Goal: Information Seeking & Learning: Learn about a topic

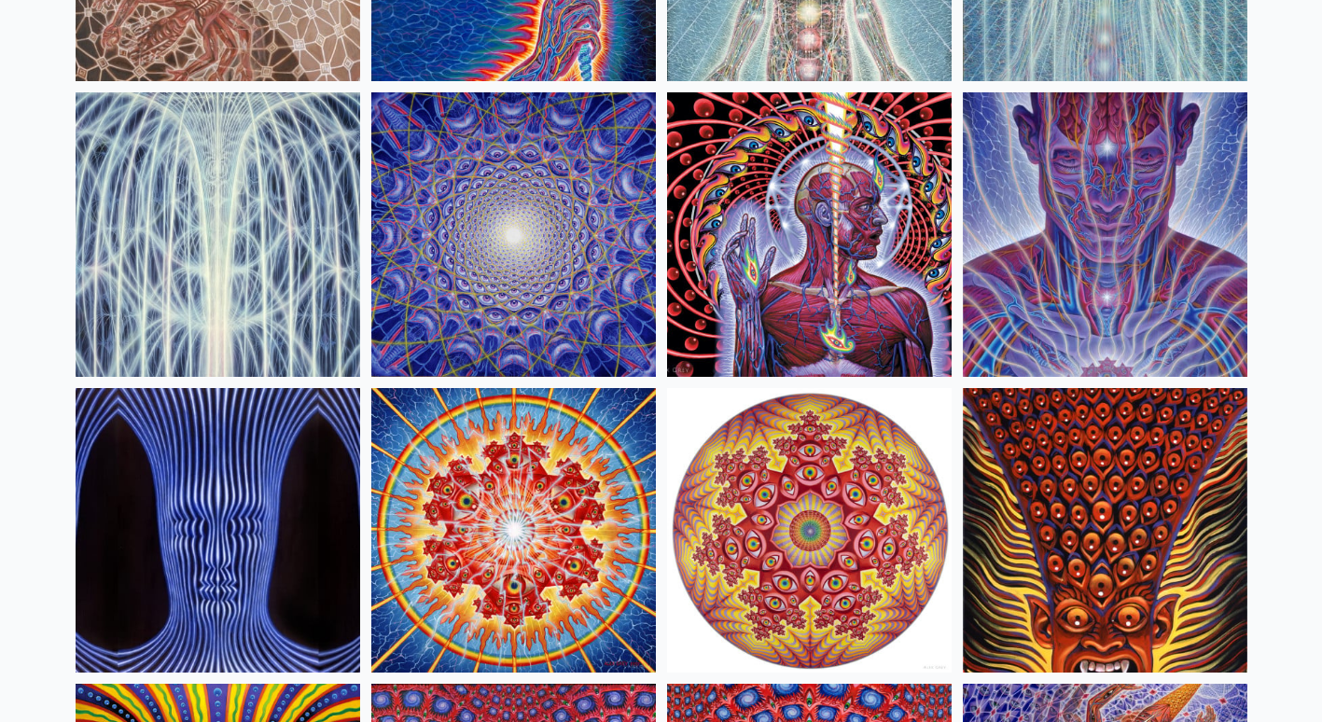
scroll to position [412, 0]
click at [477, 504] on img at bounding box center [513, 529] width 284 height 284
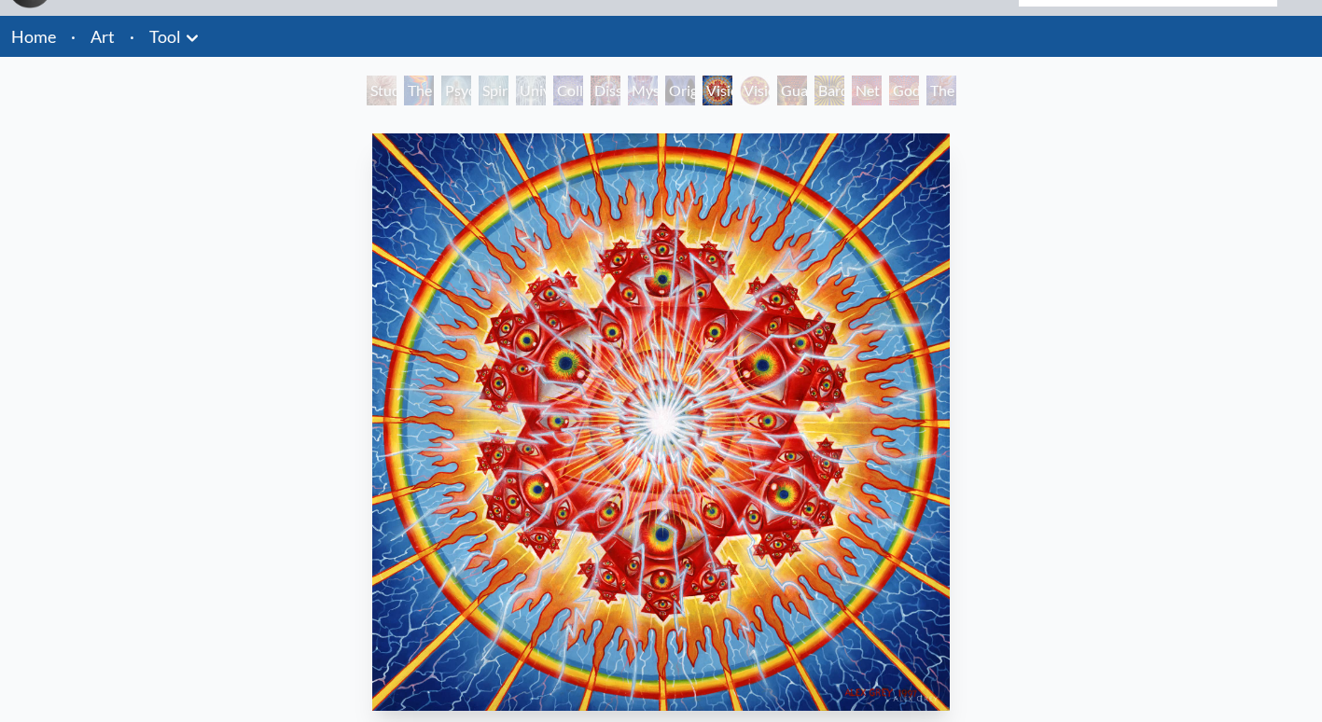
scroll to position [41, 0]
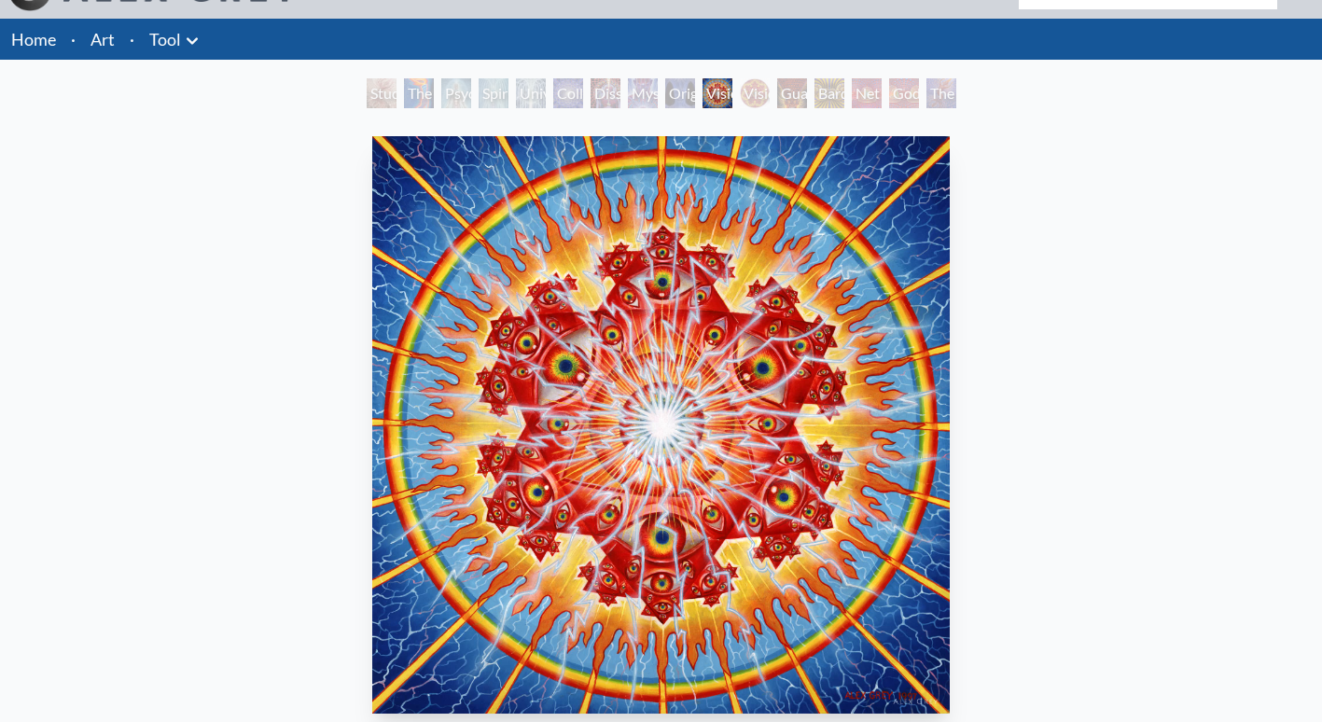
click at [100, 33] on link "Art" at bounding box center [102, 39] width 24 height 26
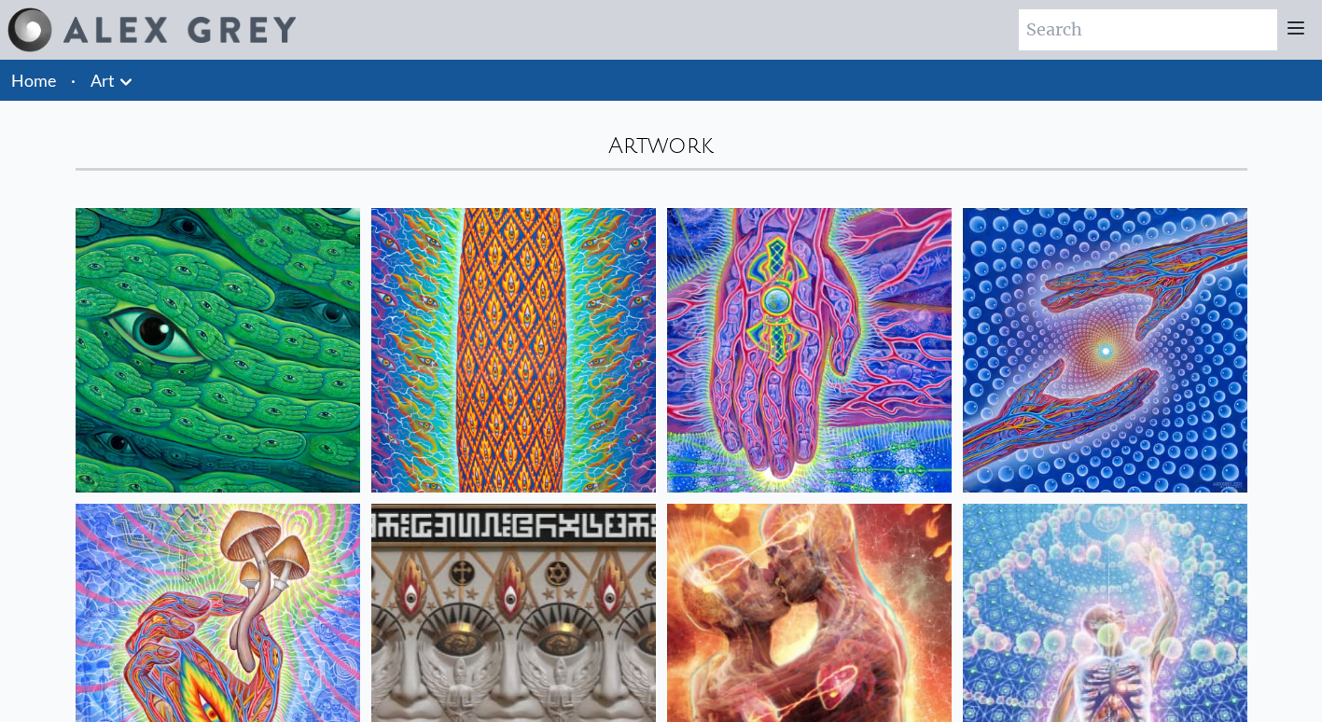
click at [422, 388] on img at bounding box center [513, 350] width 284 height 284
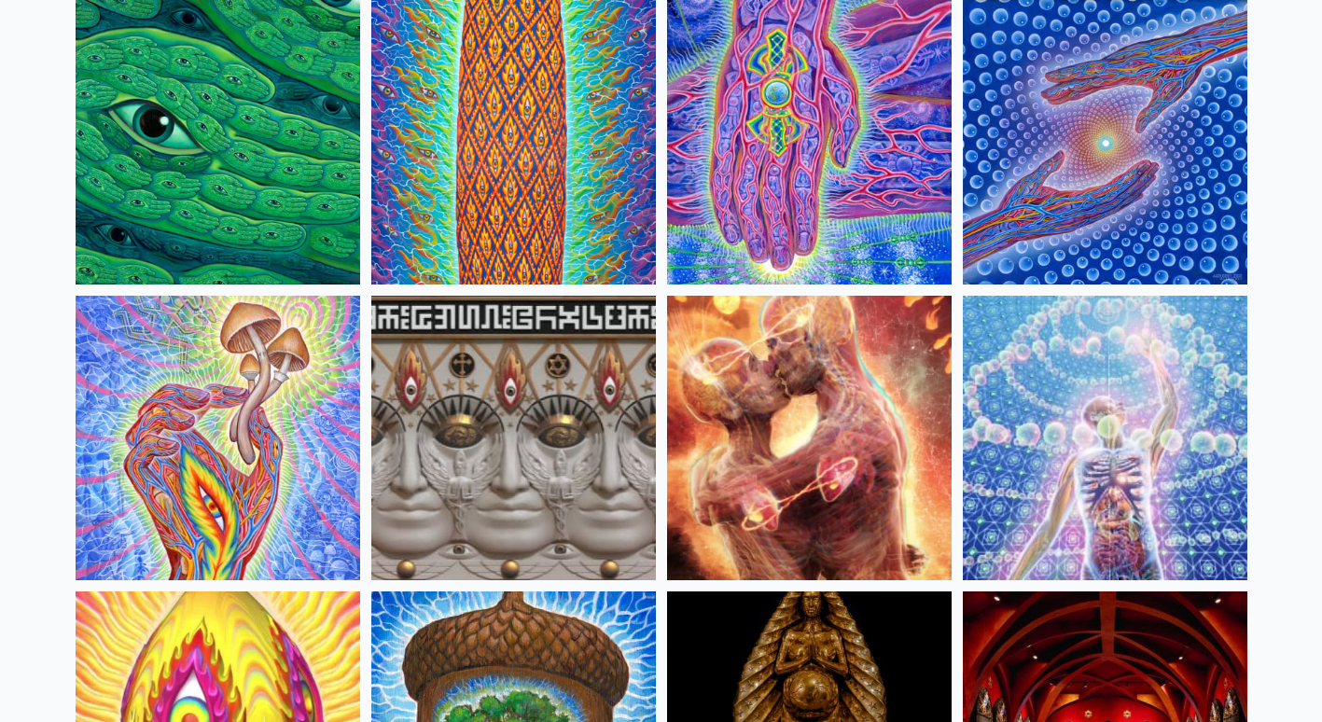
scroll to position [209, 0]
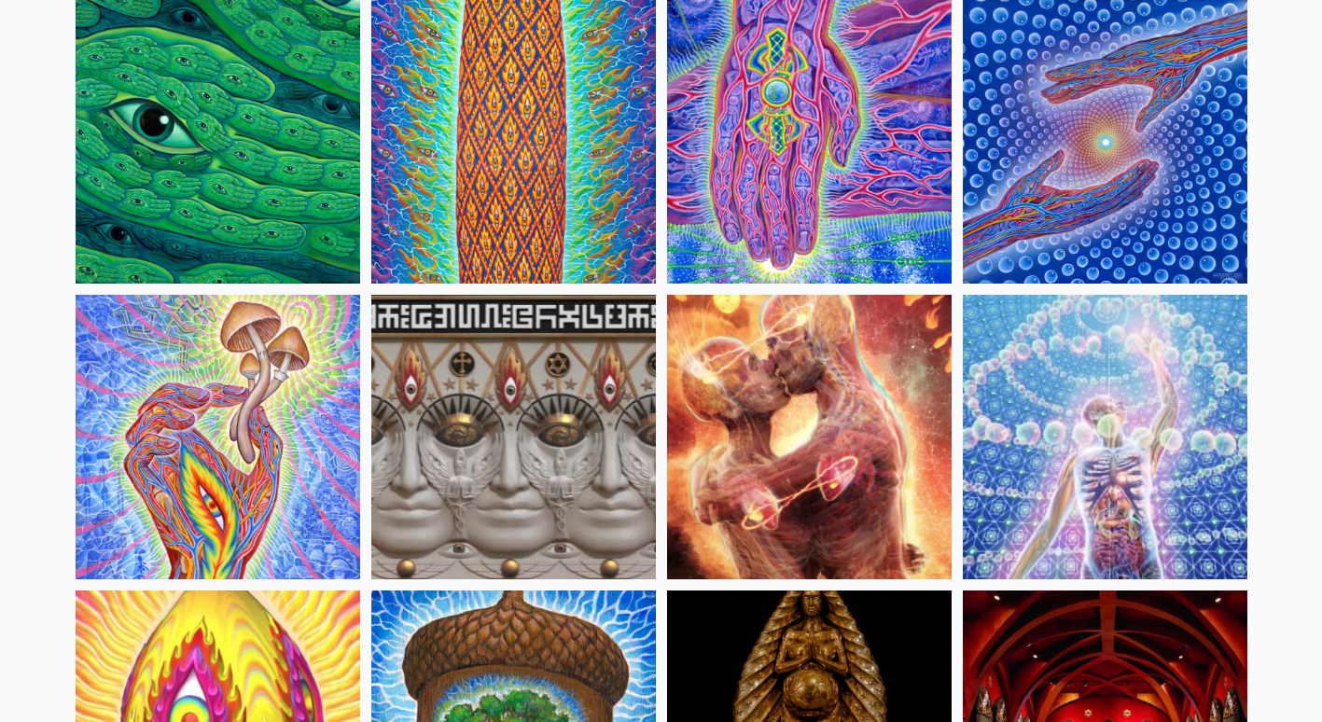
click at [255, 380] on img at bounding box center [218, 437] width 284 height 284
click at [195, 370] on img at bounding box center [218, 437] width 284 height 284
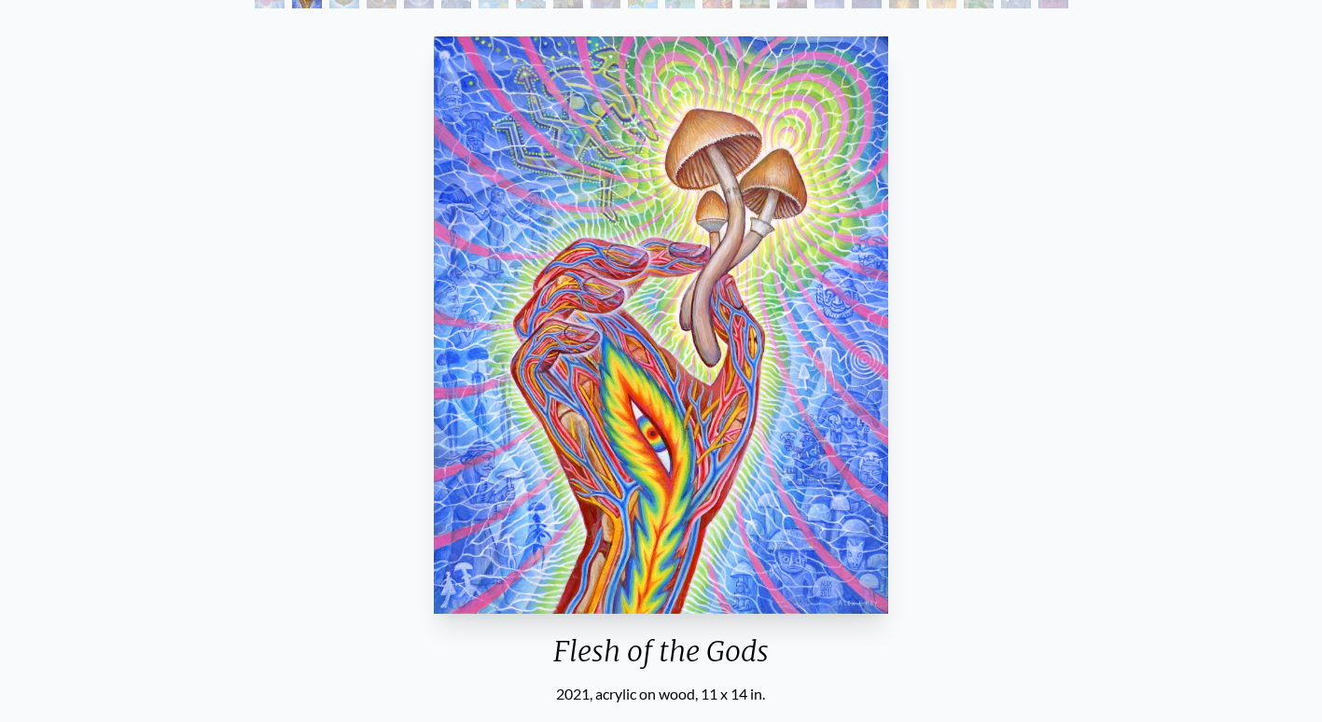
scroll to position [153, 0]
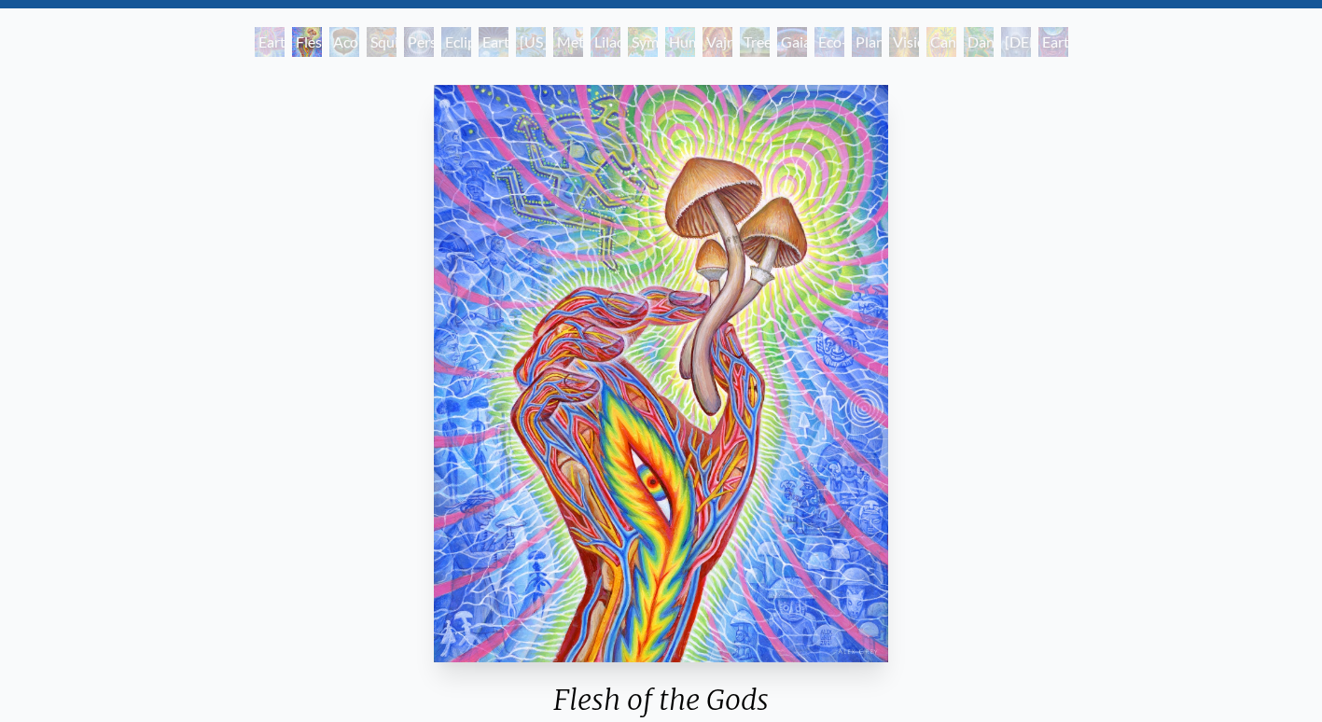
scroll to position [93, 0]
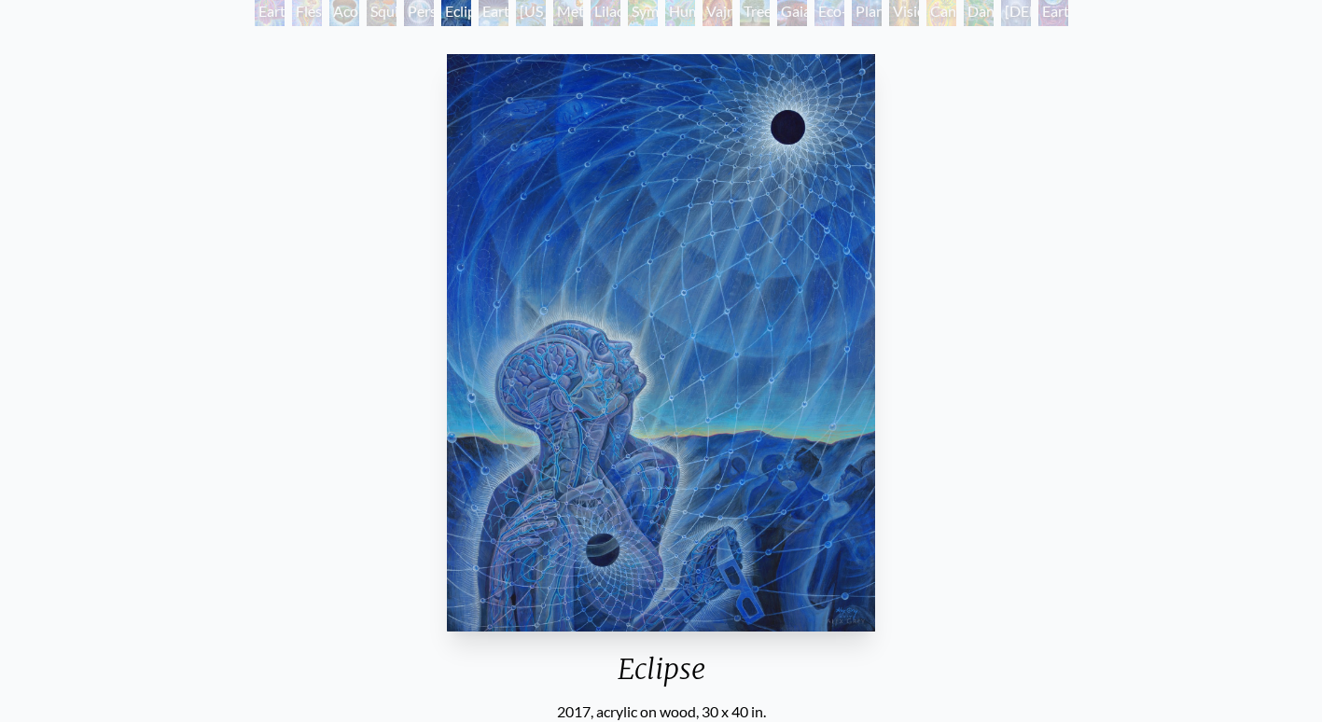
scroll to position [124, 0]
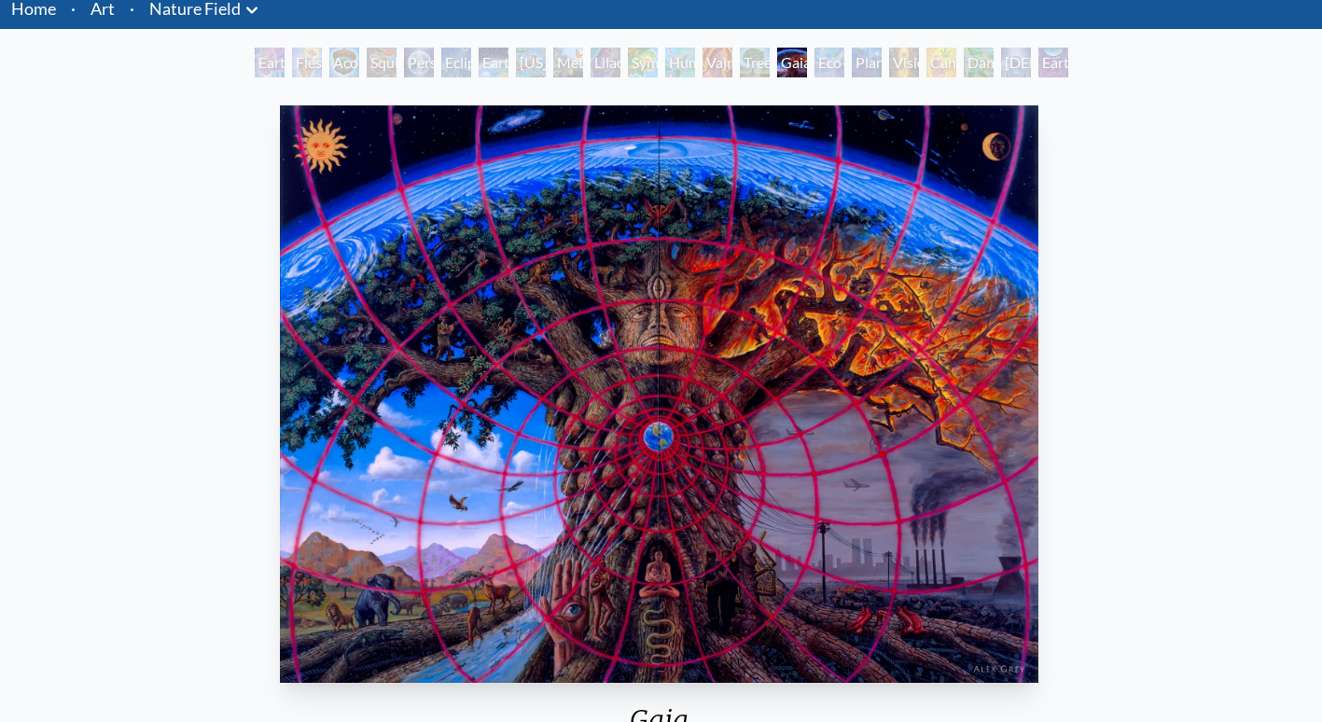
scroll to position [71, 0]
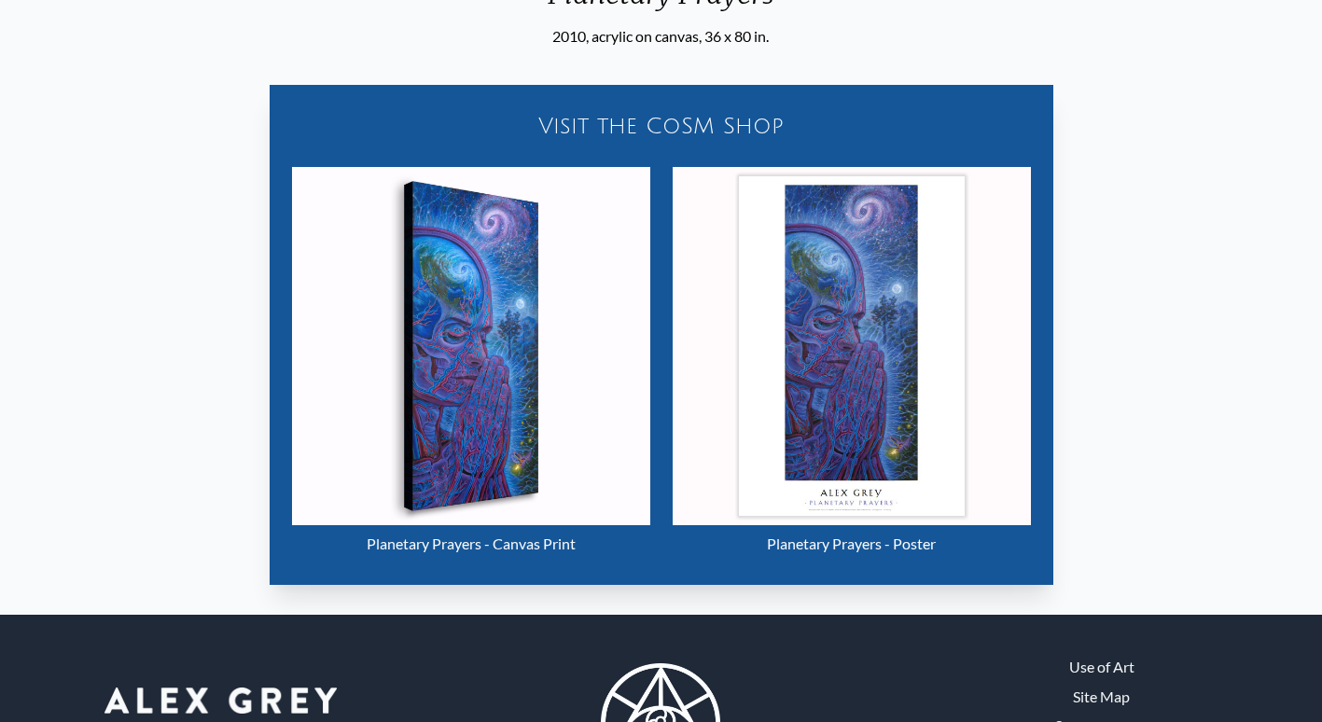
scroll to position [802, 0]
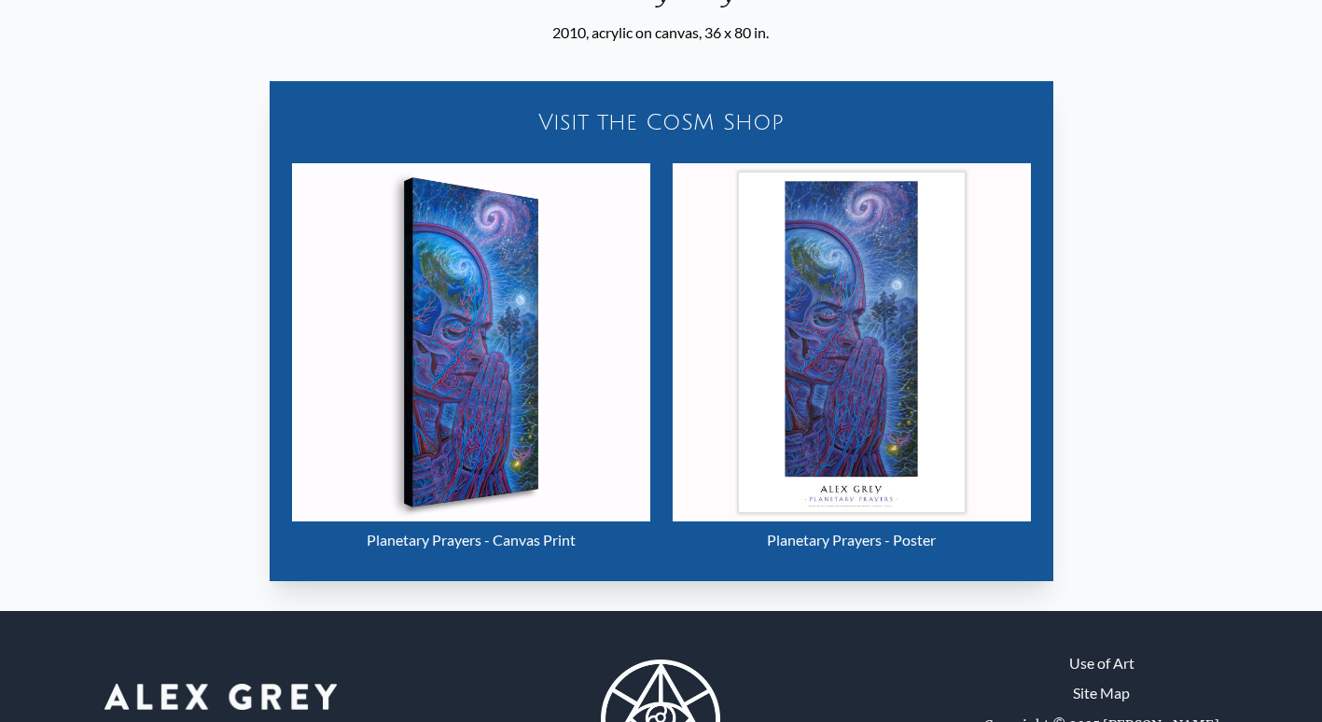
click at [471, 335] on img "17 / 22" at bounding box center [471, 342] width 358 height 358
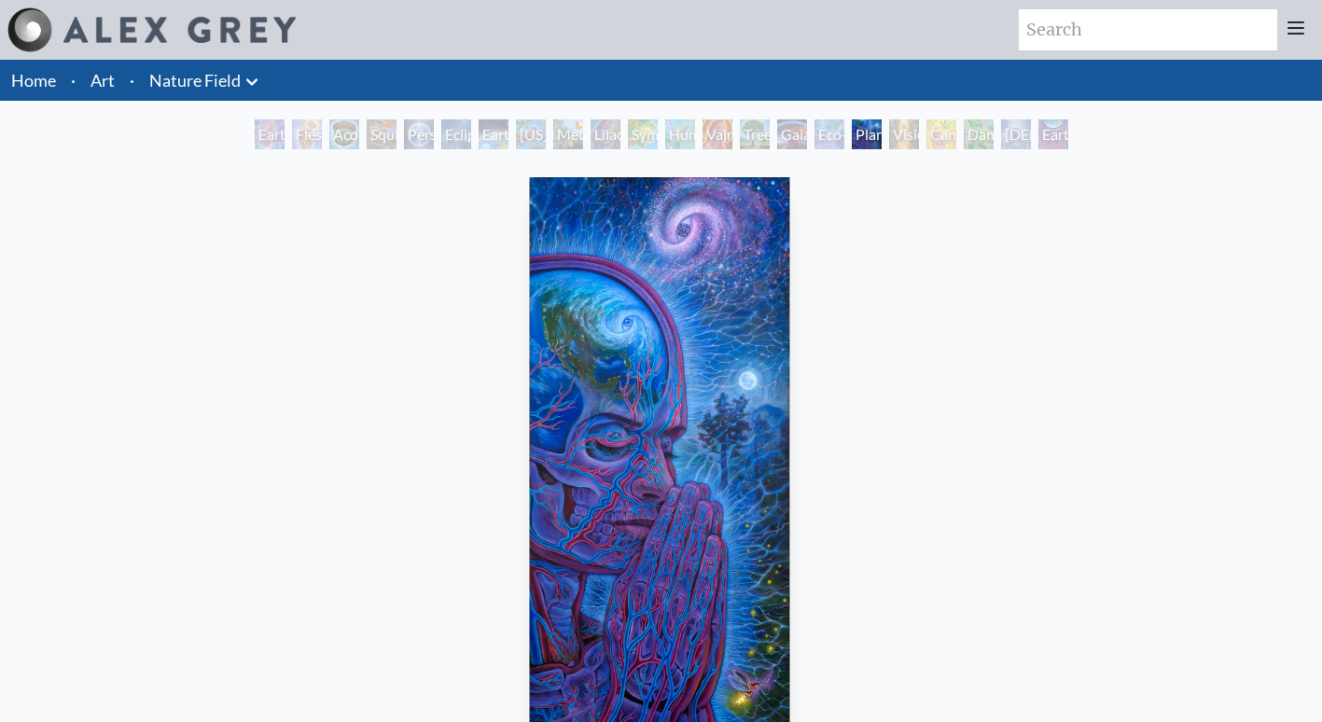
scroll to position [22, 0]
click at [791, 140] on div "Gaia" at bounding box center [792, 134] width 30 height 30
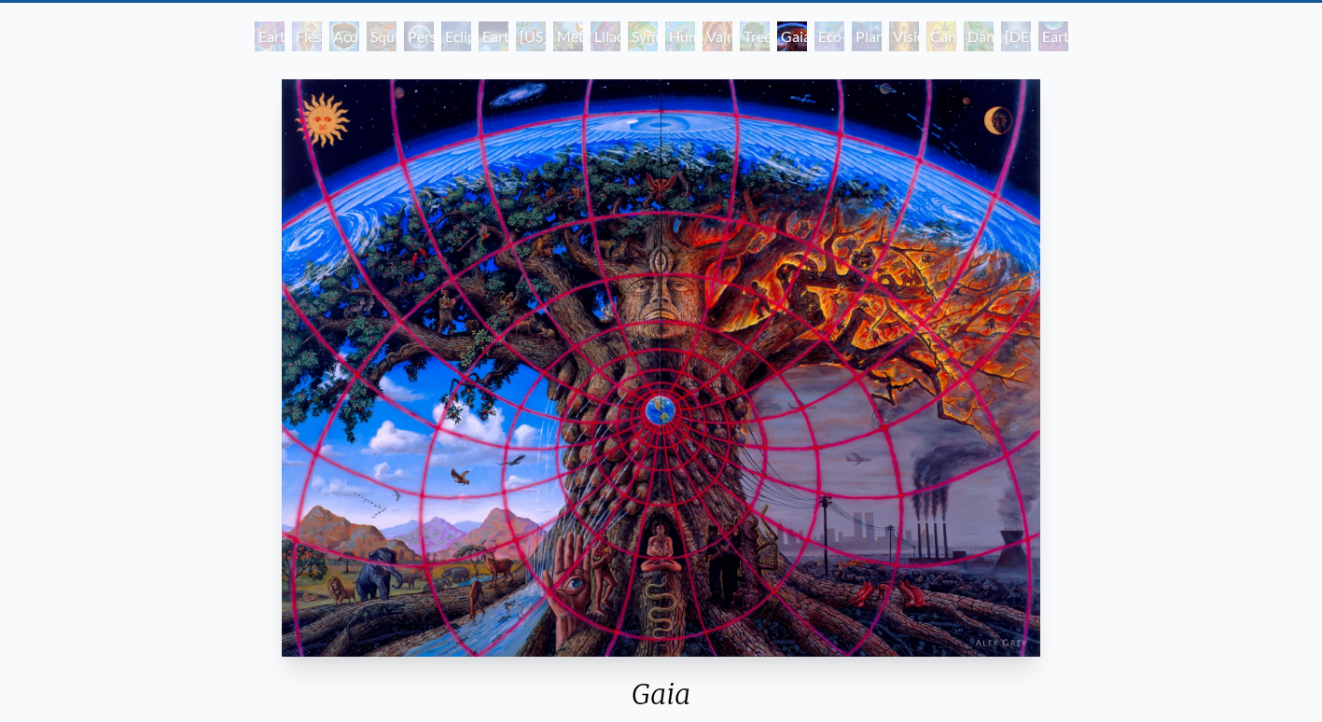
scroll to position [100, 0]
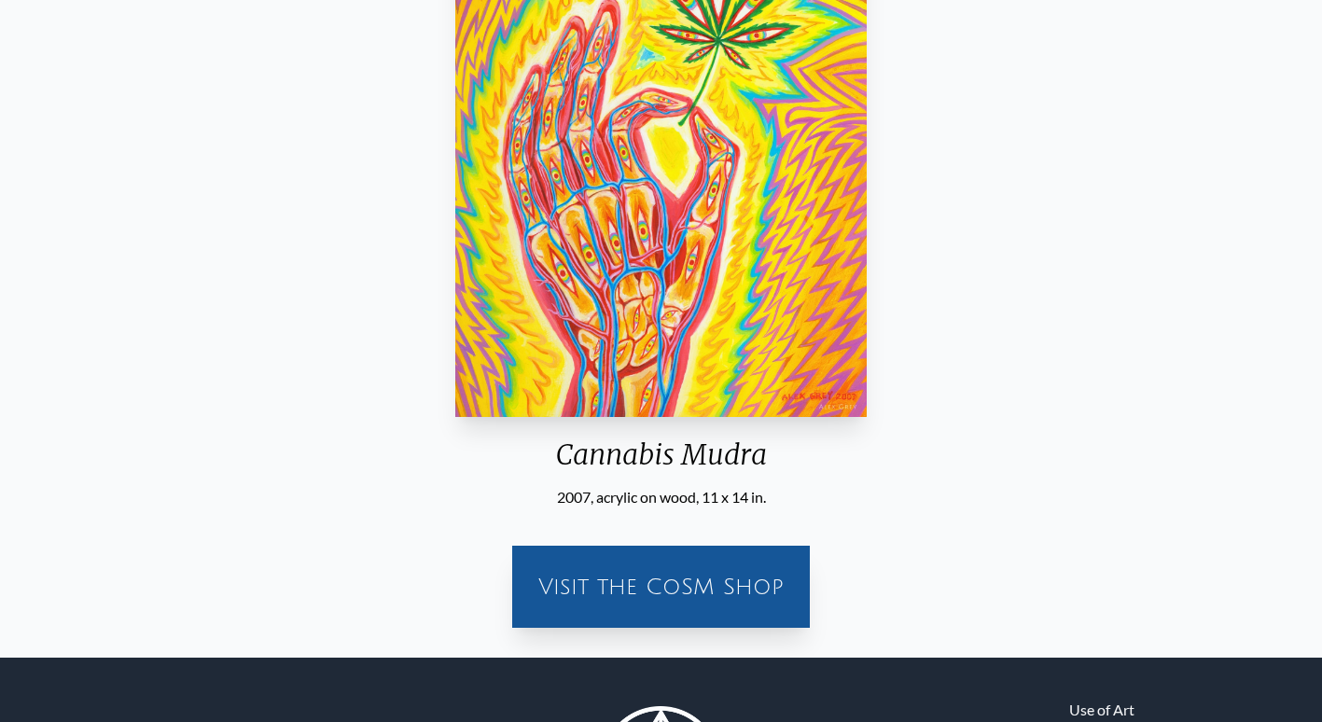
scroll to position [490, 0]
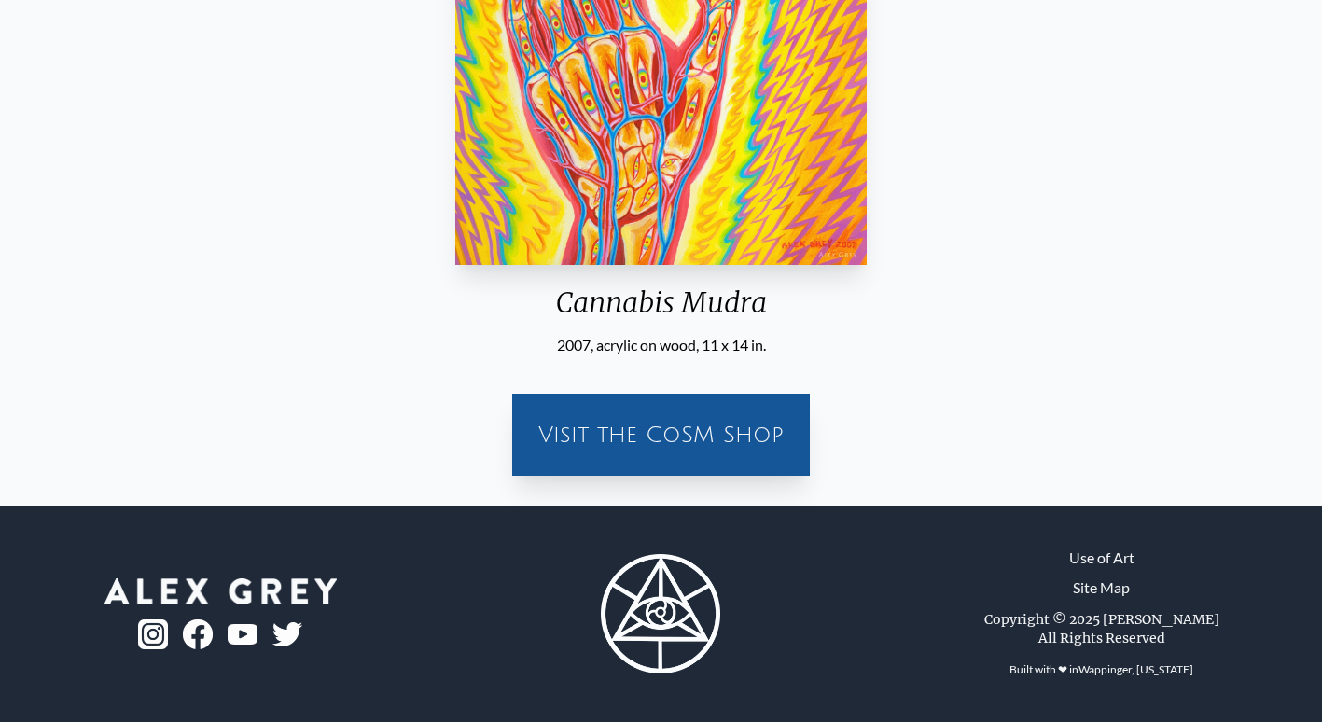
click at [740, 430] on div "Visit the CoSM Shop" at bounding box center [660, 435] width 275 height 60
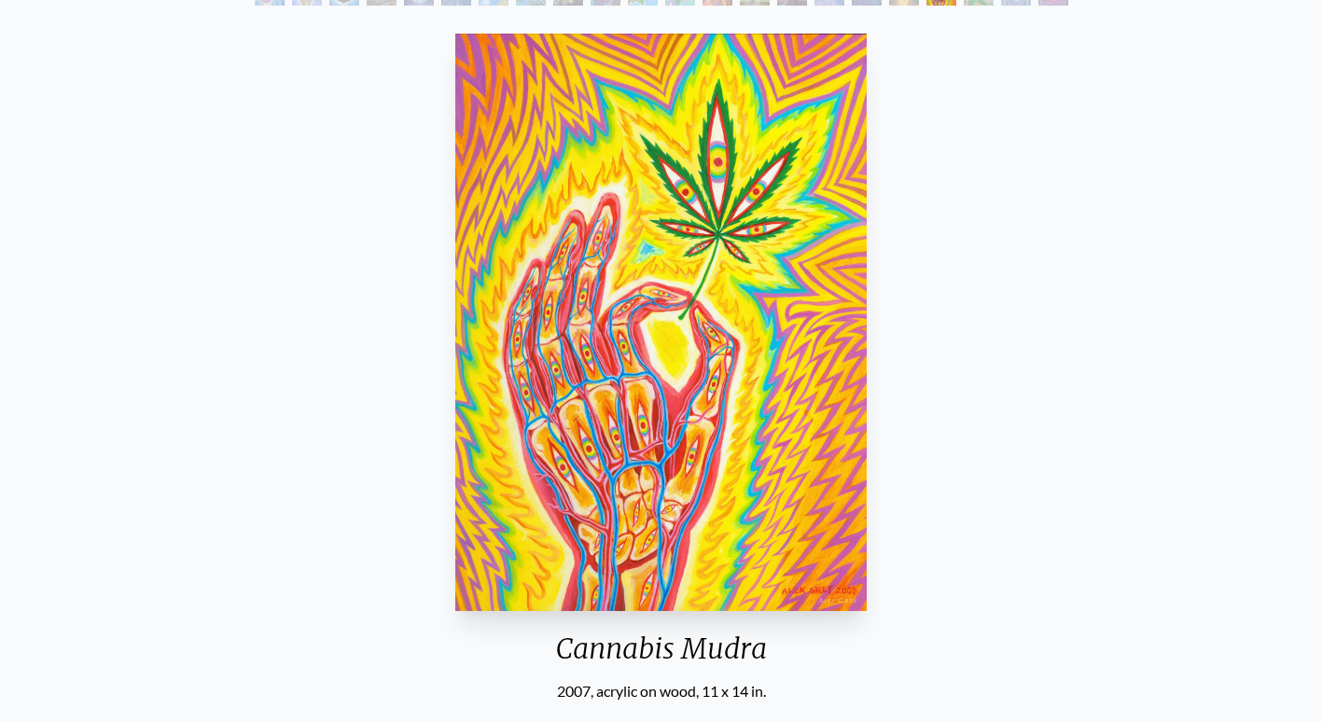
scroll to position [140, 0]
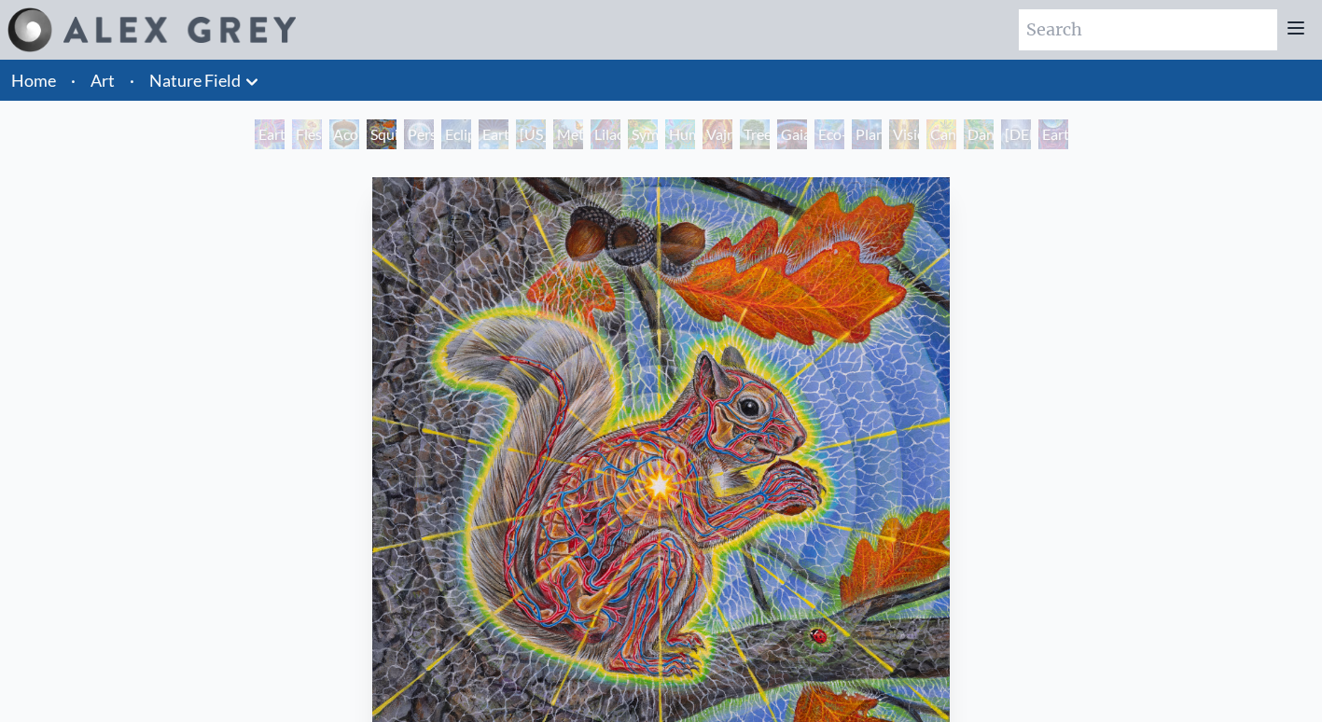
click at [228, 69] on link "Nature Field" at bounding box center [194, 80] width 91 height 26
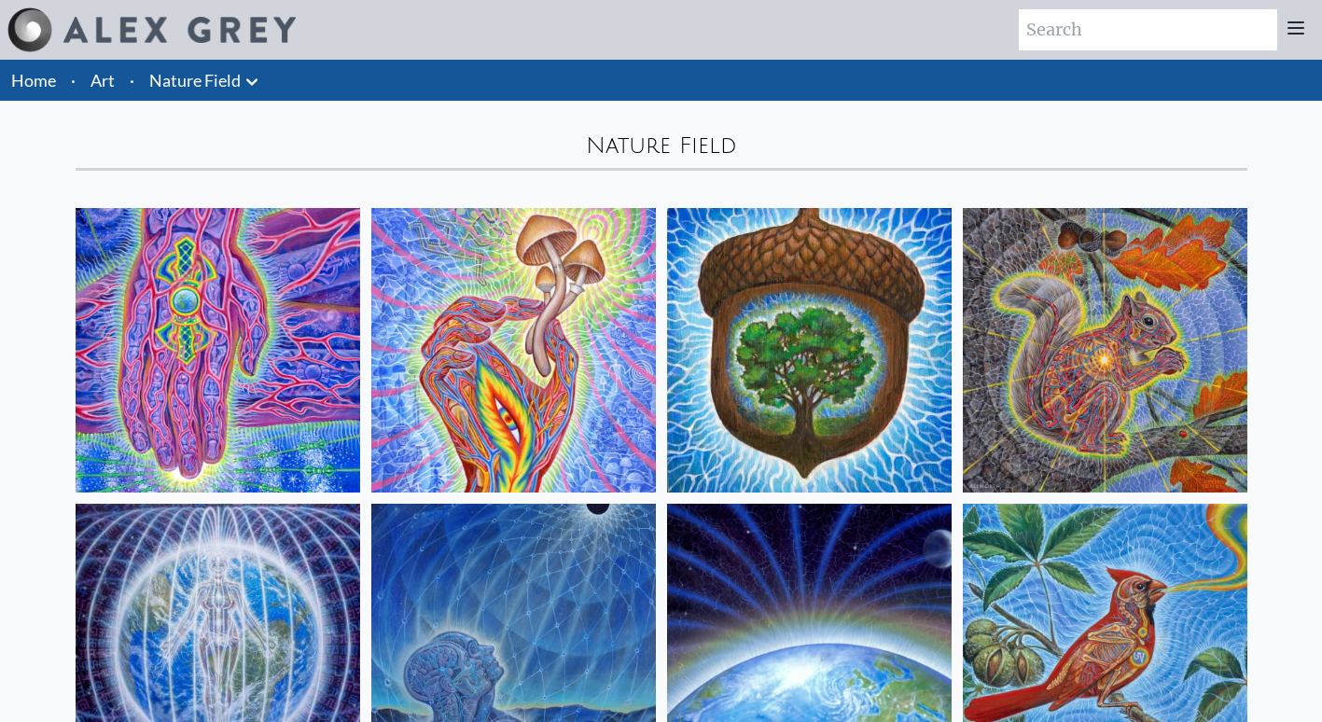
click at [95, 90] on link "Art" at bounding box center [102, 80] width 24 height 26
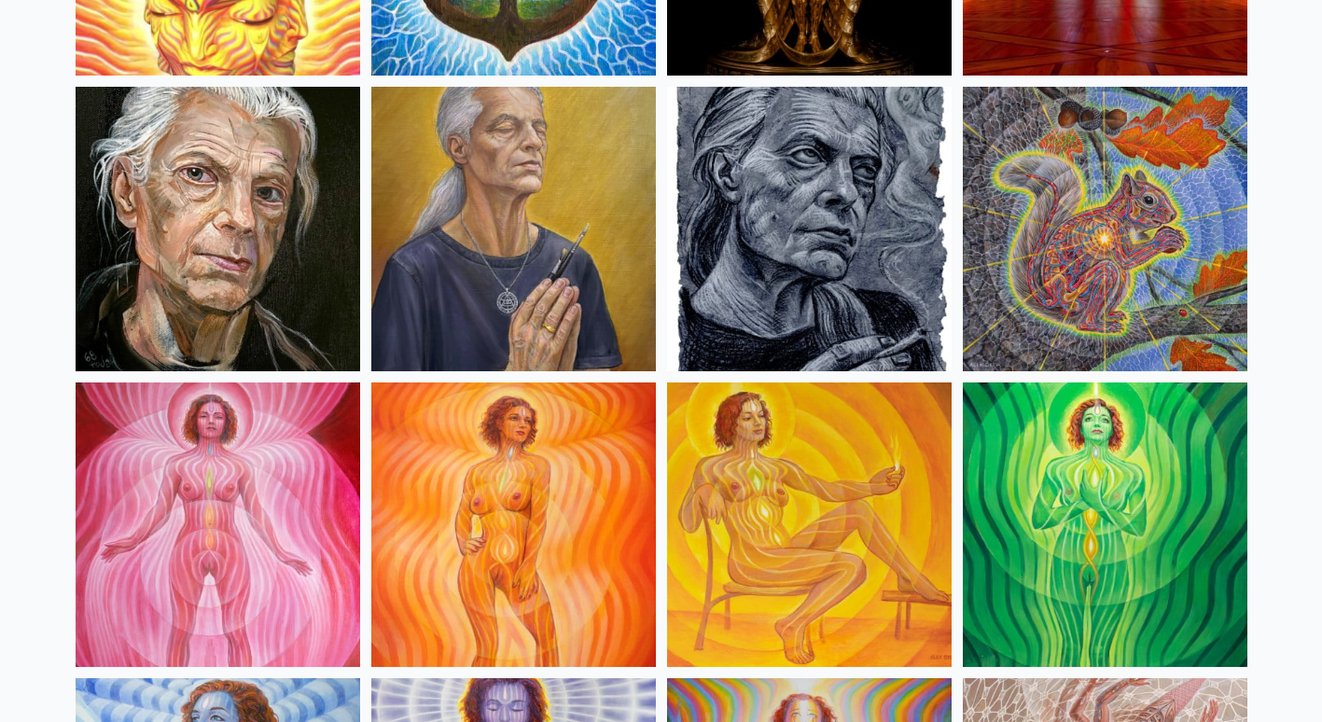
scroll to position [1011, 0]
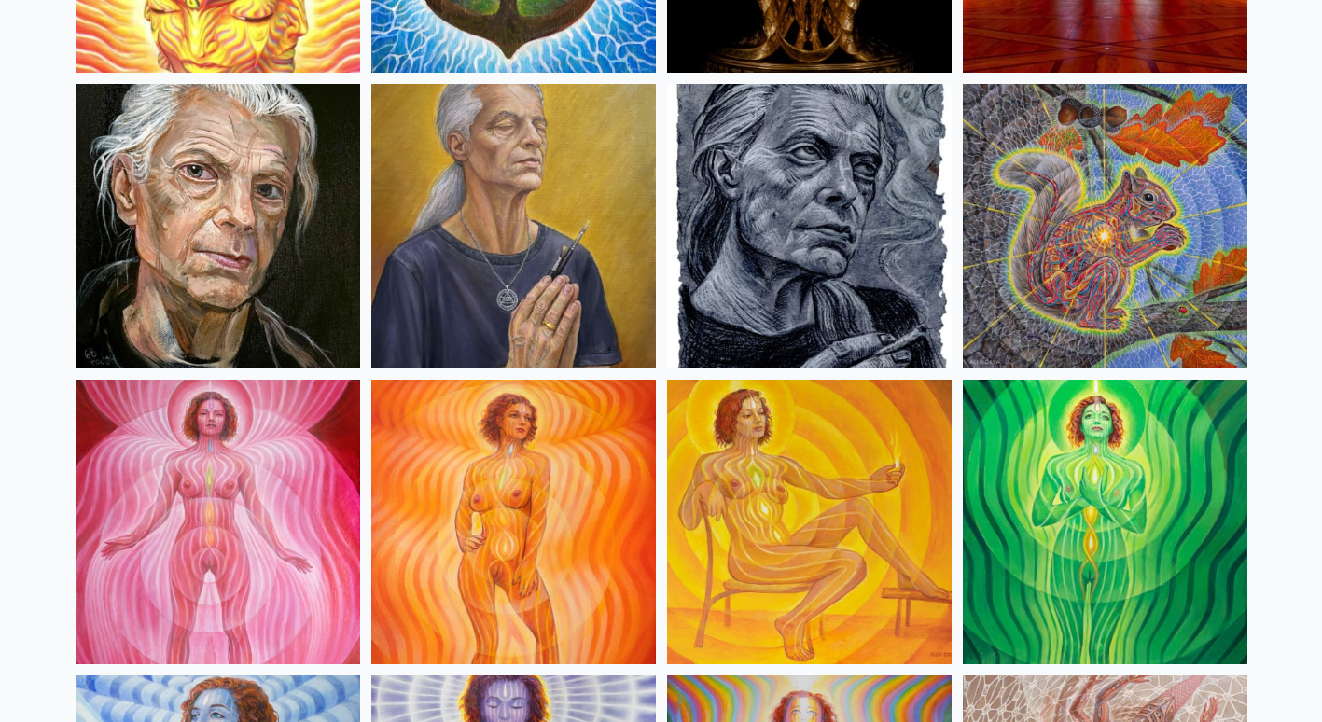
click at [772, 258] on img at bounding box center [809, 226] width 284 height 284
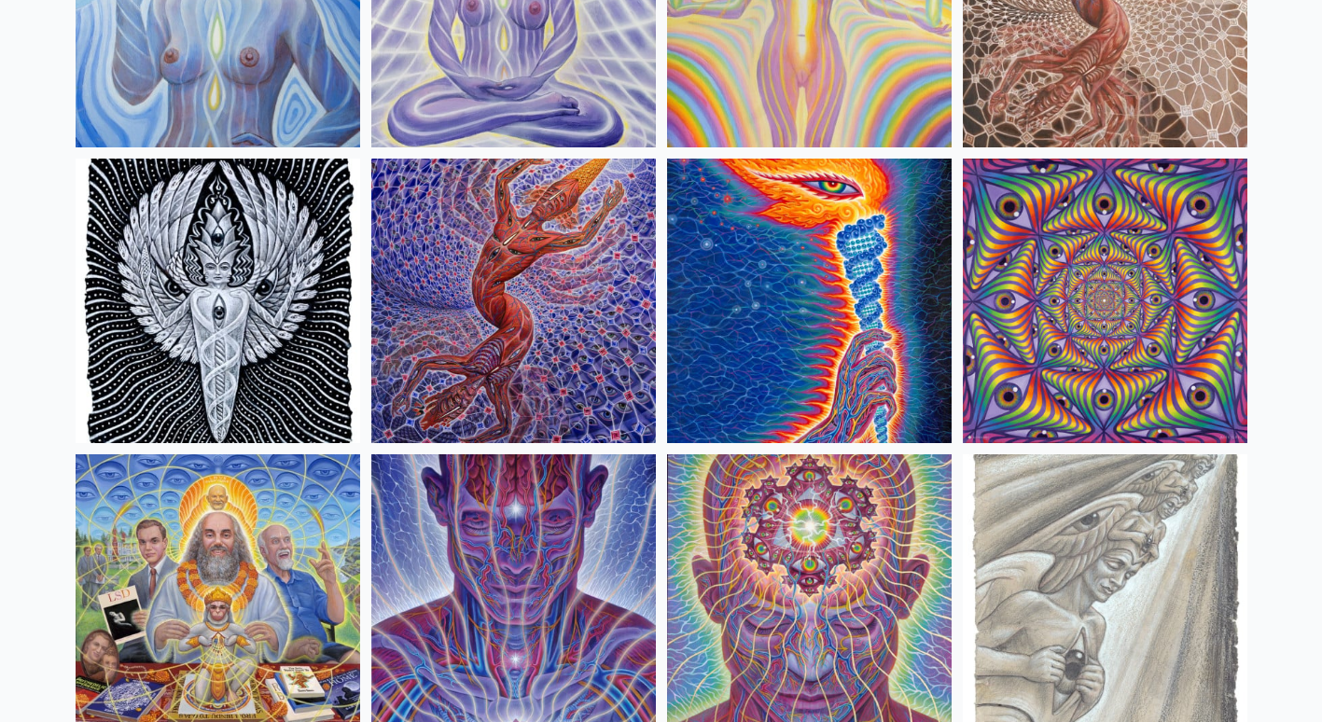
scroll to position [1825, 0]
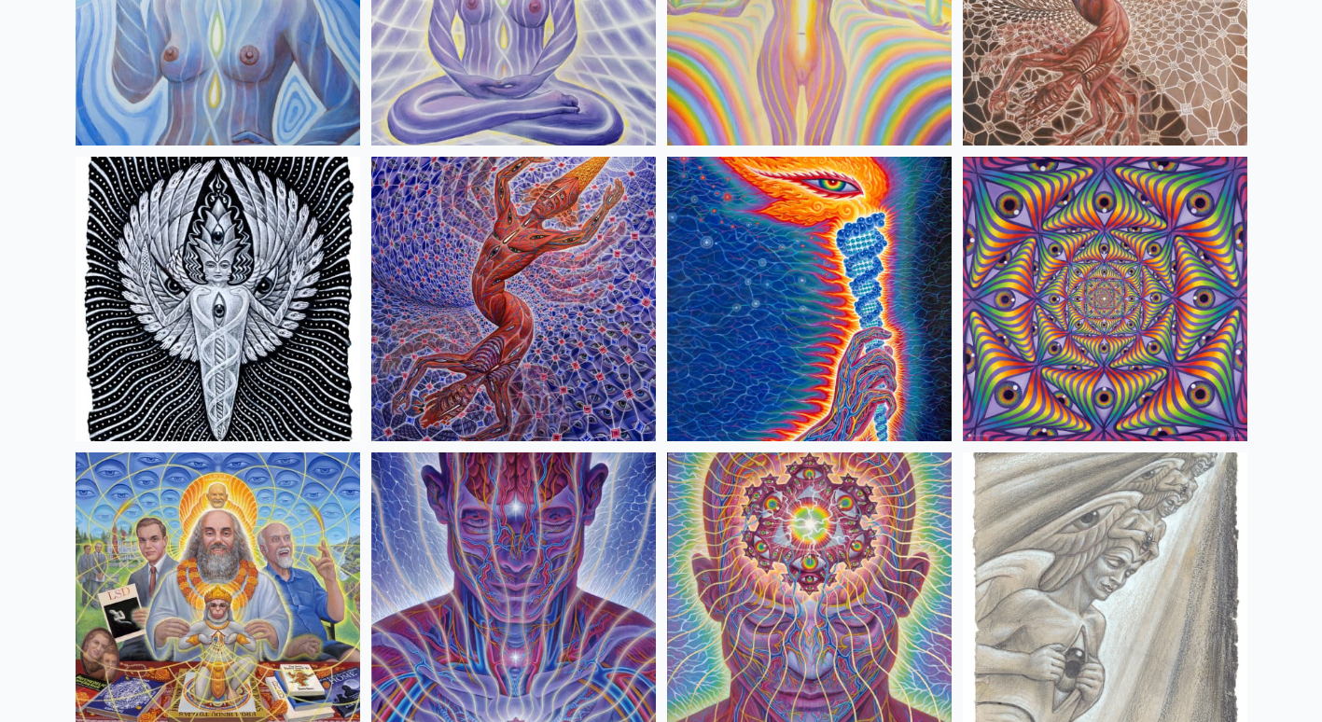
click at [1058, 319] on img at bounding box center [1104, 299] width 284 height 284
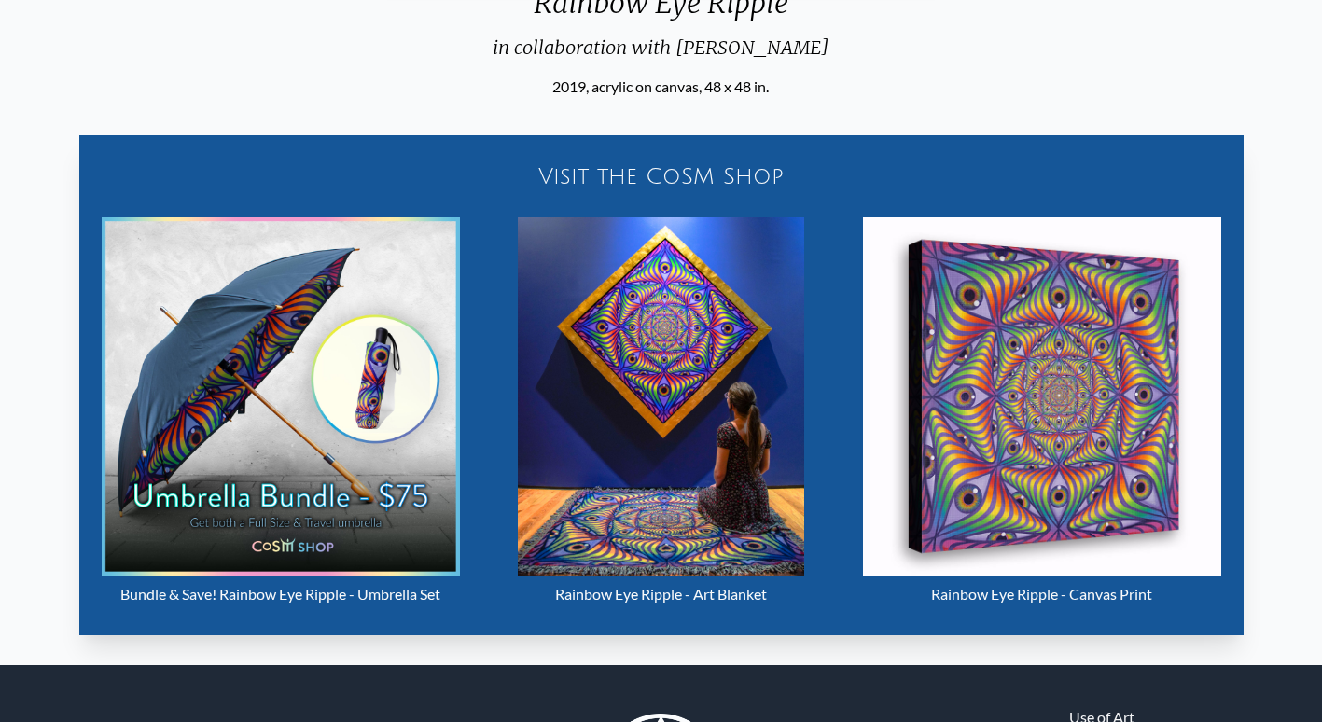
scroll to position [792, 0]
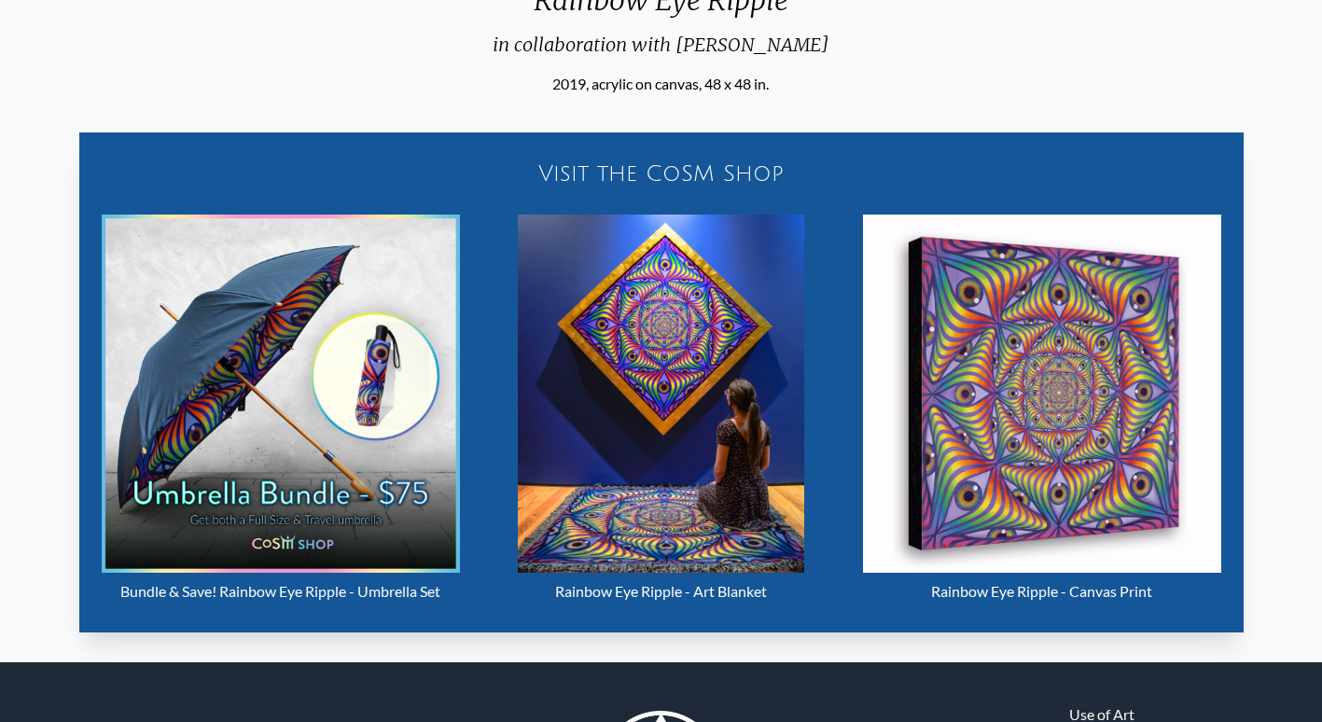
click at [1107, 385] on img "5 / 31" at bounding box center [1042, 393] width 358 height 358
